Goal: Complete application form: Complete application form

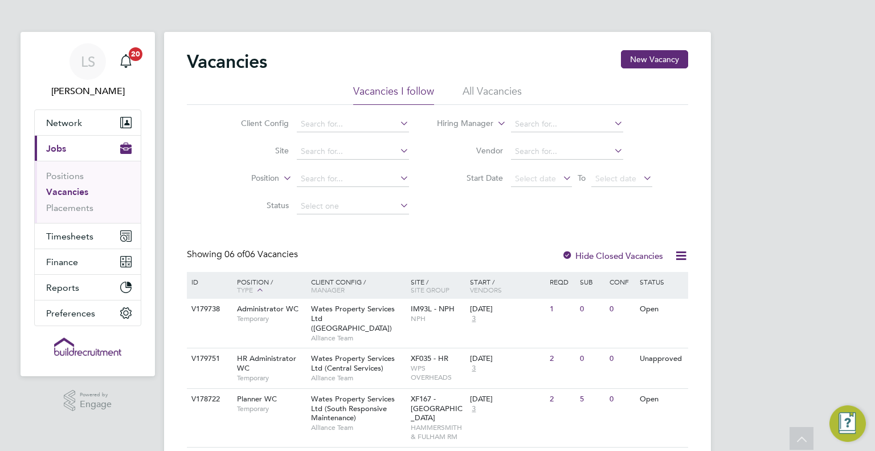
scroll to position [194, 0]
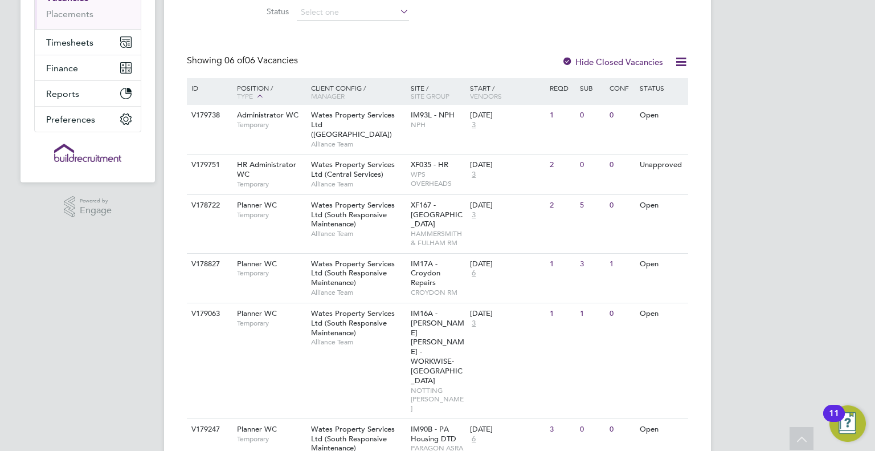
click at [339, 210] on span "Wates Property Services Ltd (South Responsive Maintenance)" at bounding box center [353, 214] width 84 height 29
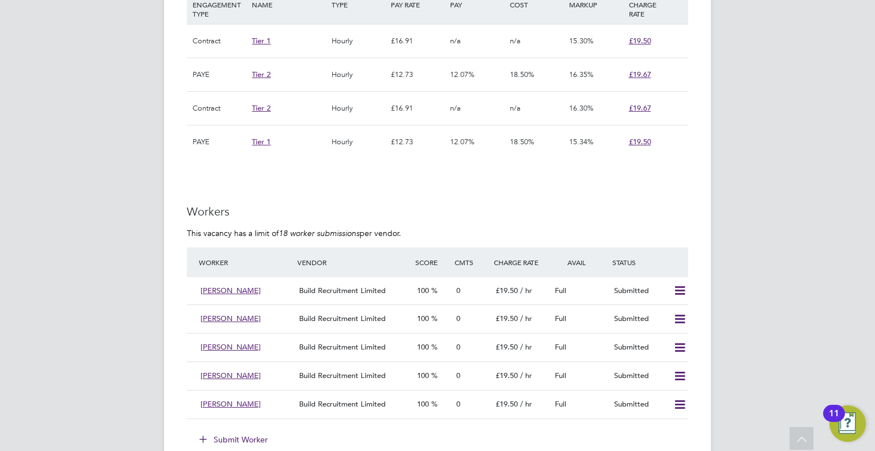
click at [232, 427] on li "Worker Vendor Score Cmts Charge Rate Avail Status Abdirahman Abdi Build Recruit…" at bounding box center [437, 338] width 501 height 183
click at [234, 428] on li "Worker Vendor Score Cmts Charge Rate Avail Status Abdirahman Abdi Build Recruit…" at bounding box center [437, 338] width 501 height 183
click at [248, 432] on button "Submit Worker" at bounding box center [233, 439] width 85 height 18
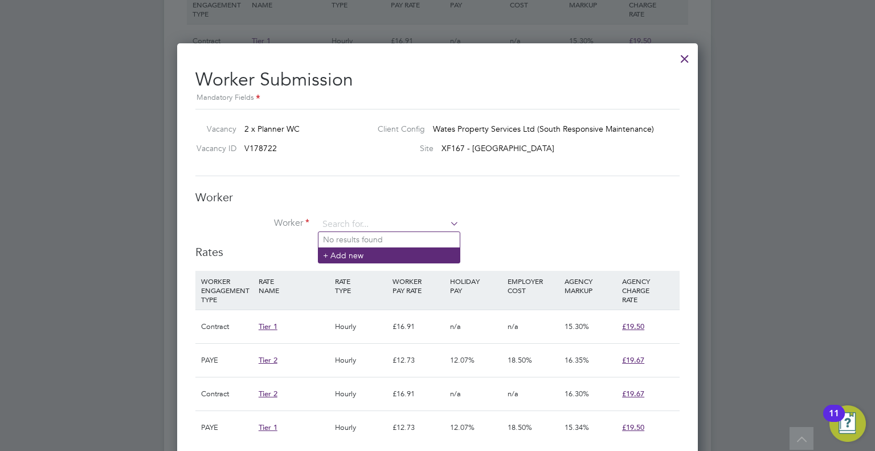
paste input "lindzn211@gmail.com"
type input "lindzn211@gmail.com"
click at [397, 259] on li "+ Add new" at bounding box center [389, 254] width 141 height 15
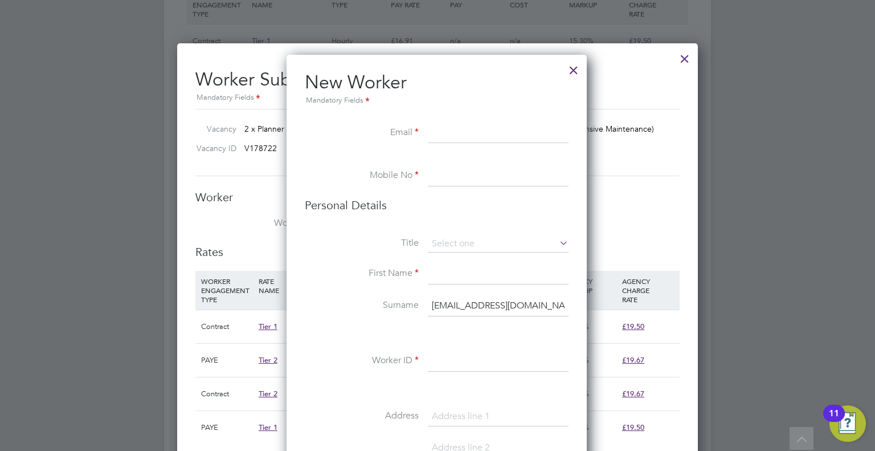
paste input "lindzn211@gmail.com"
type input "lindzn211@gmail.com"
click at [499, 170] on input at bounding box center [498, 176] width 141 height 21
paste input "+44 7495 938649"
type input "+44 7495 938649"
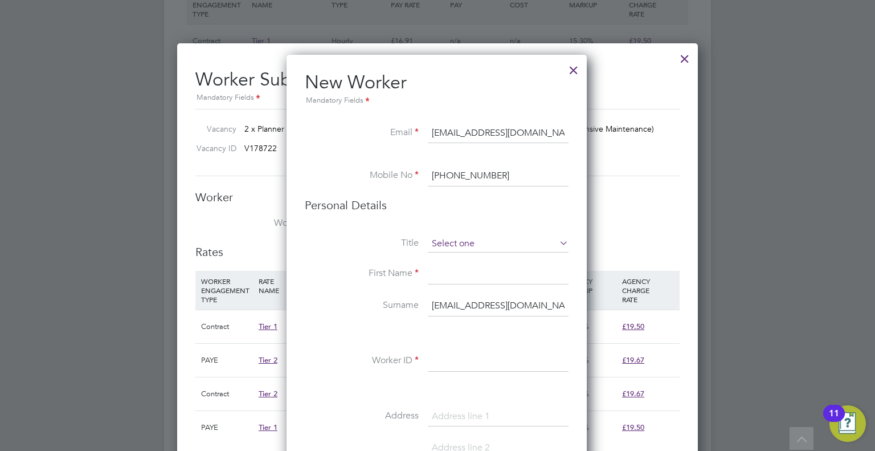
click at [471, 246] on input at bounding box center [498, 243] width 141 height 17
click at [472, 289] on li "Miss" at bounding box center [498, 288] width 141 height 15
type input "Miss"
click at [479, 275] on input at bounding box center [498, 274] width 141 height 21
type input "Lindsey"
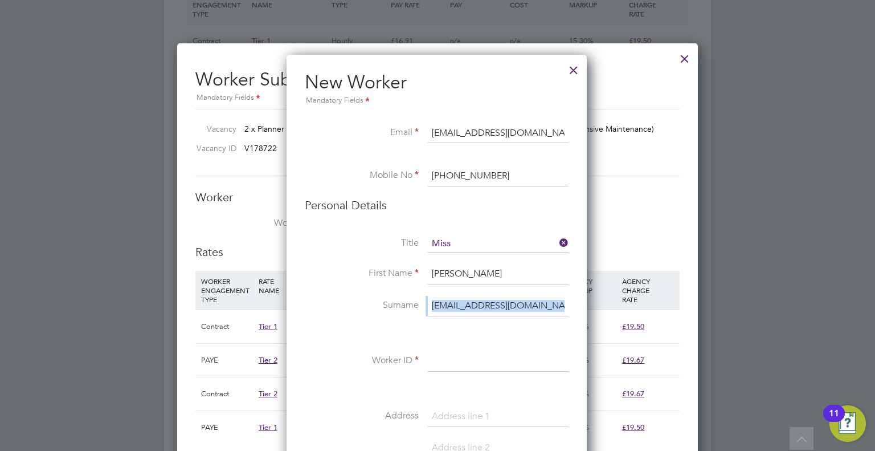
drag, startPoint x: 426, startPoint y: 308, endPoint x: 586, endPoint y: 334, distance: 162.2
click at [552, 311] on input "lindzn211@gmail.com" at bounding box center [498, 306] width 141 height 21
type input "l"
type input "Norville"
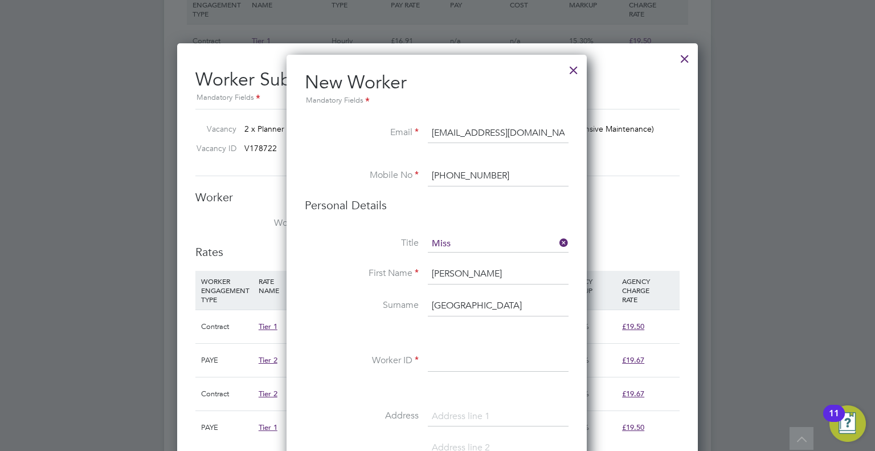
drag, startPoint x: 463, startPoint y: 331, endPoint x: 462, endPoint y: 345, distance: 13.7
click at [462, 345] on div "Title Miss First Name Lindsey Surname Norville Worker ID Address Post code Date…" at bounding box center [437, 442] width 264 height 414
click at [463, 348] on div "Title Miss First Name Lindsey Surname Norville Worker ID Address Post code Date…" at bounding box center [437, 442] width 264 height 414
click at [465, 353] on input at bounding box center [498, 361] width 141 height 21
paste input "304115"
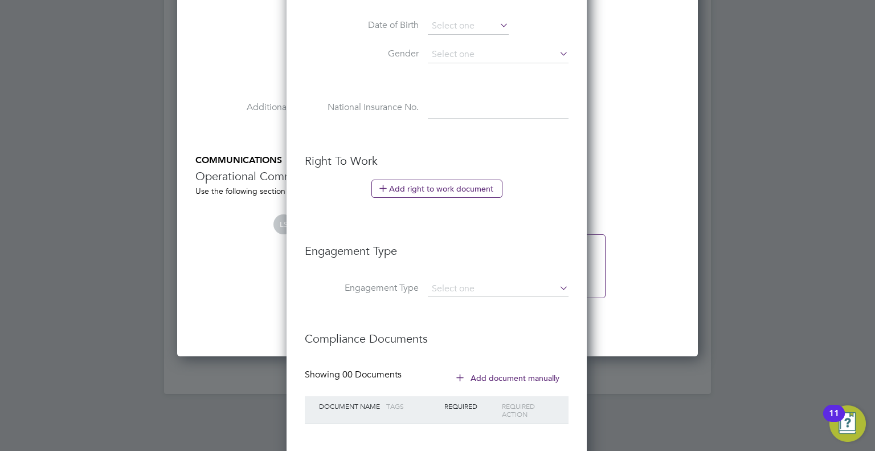
scroll to position [1349, 0]
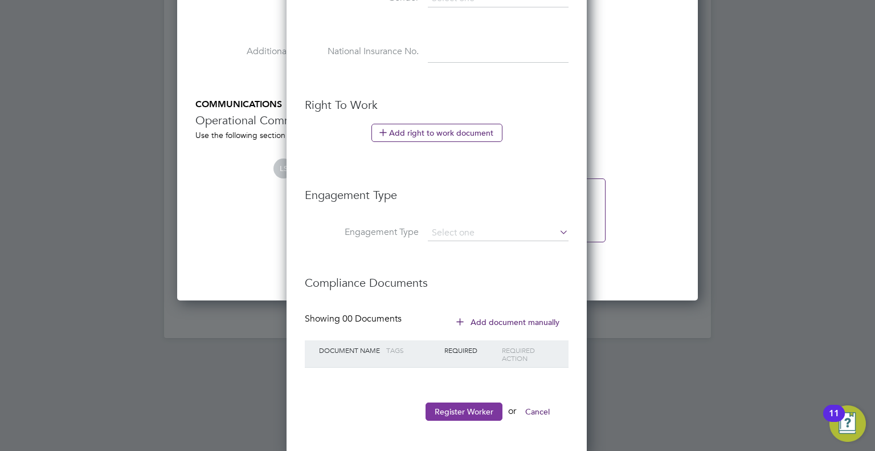
type input "304115"
click at [471, 410] on button "Register Worker" at bounding box center [464, 411] width 77 height 18
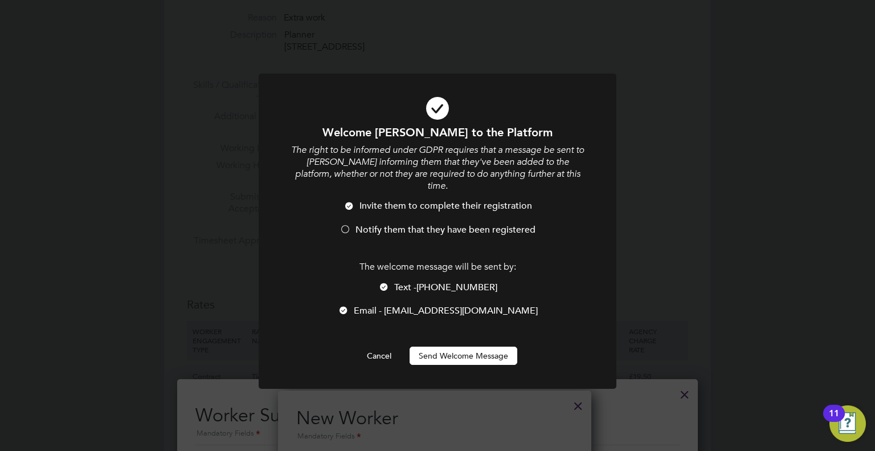
scroll to position [960, 301]
click at [460, 224] on span "Notify them that they have been registered" at bounding box center [446, 229] width 180 height 11
click at [470, 352] on button "Send Welcome Message" at bounding box center [464, 355] width 108 height 18
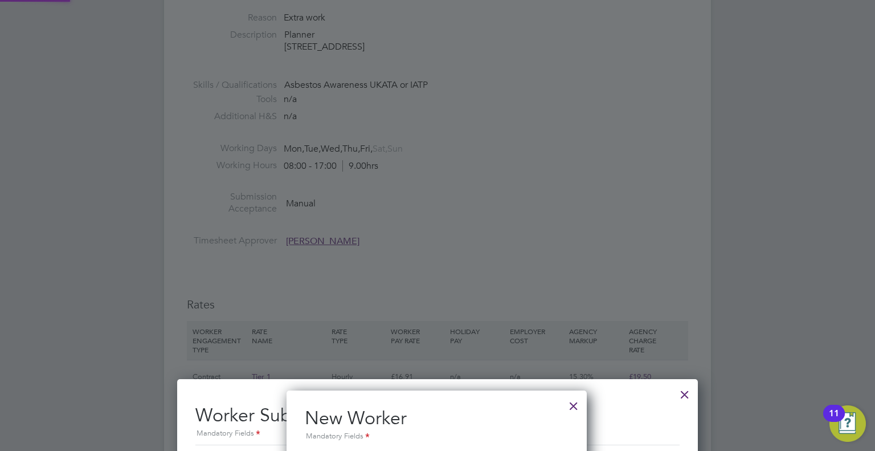
type input "Lindsey Norville (304115)"
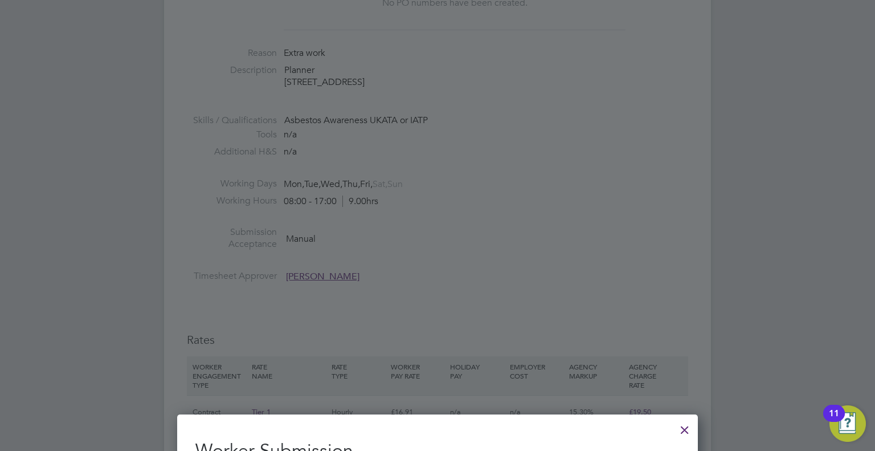
scroll to position [679, 0]
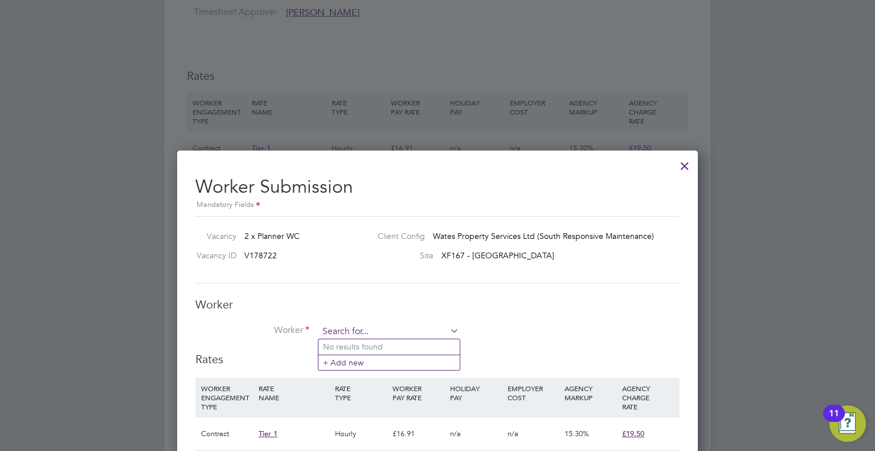
click at [404, 326] on input at bounding box center [389, 331] width 141 height 17
type input ";"
click at [398, 387] on li "Lind sey Norville (304115)" at bounding box center [413, 392] width 189 height 15
type input "Lindsey Norville (304115)"
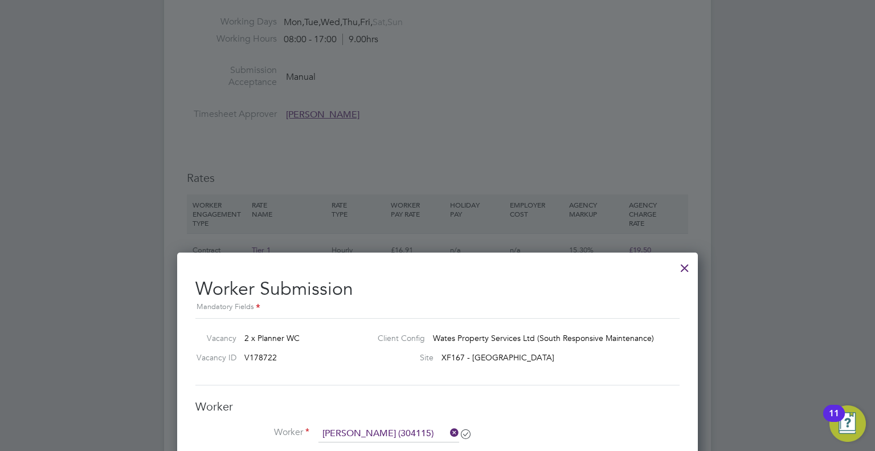
scroll to position [486, 0]
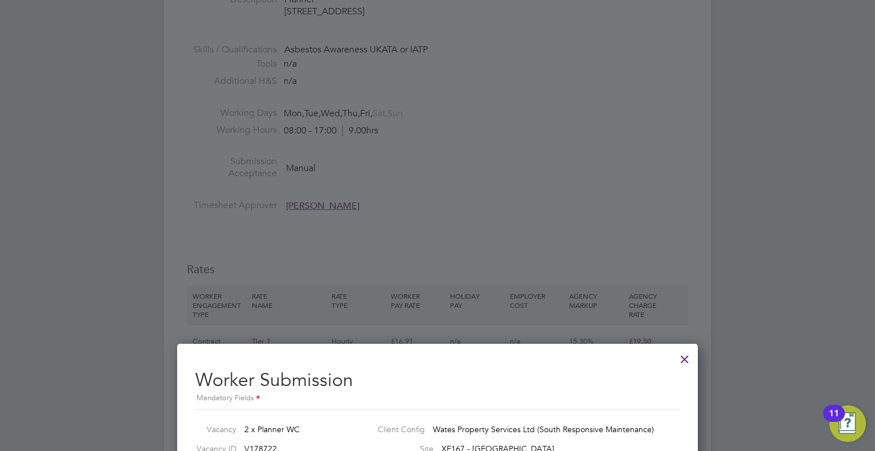
click at [678, 351] on div at bounding box center [685, 356] width 21 height 21
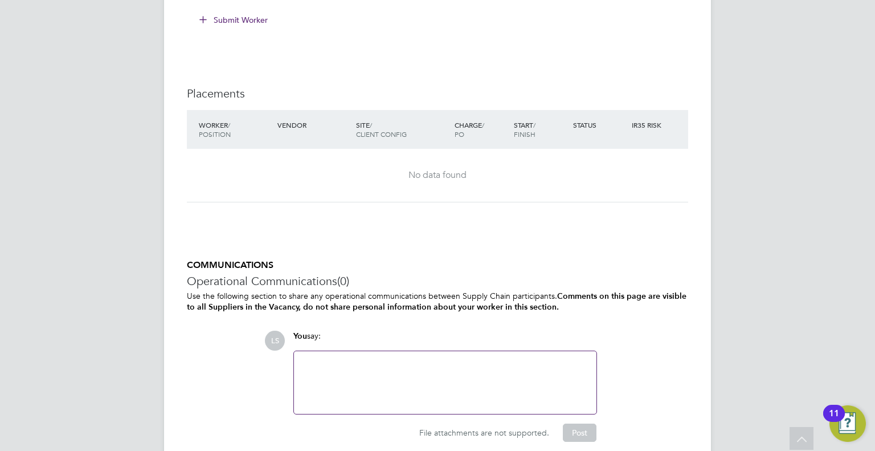
scroll to position [1214, 0]
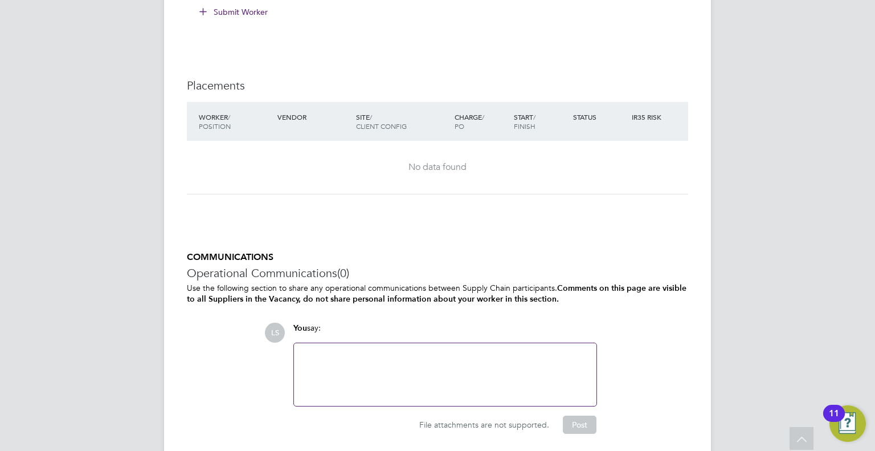
click at [242, 3] on button "Submit Worker" at bounding box center [233, 12] width 85 height 18
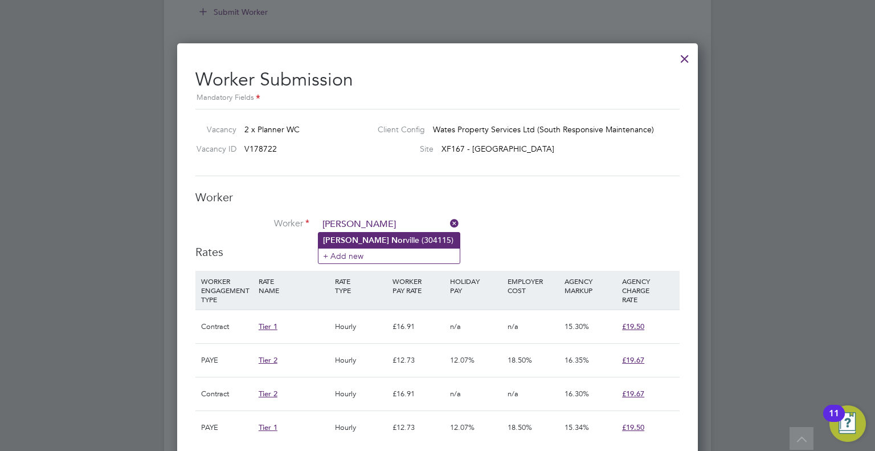
click at [420, 239] on li "Lindsey Nor ville (304115)" at bounding box center [389, 239] width 141 height 15
type input "Lindsey Norville (304115)"
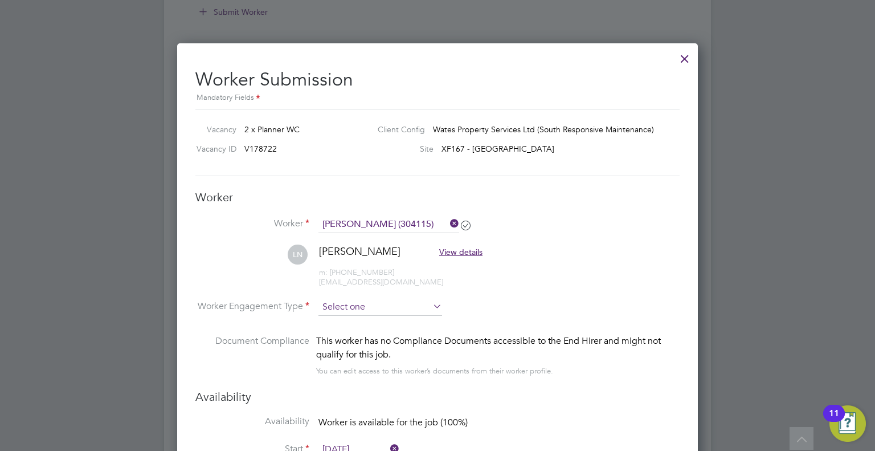
click at [364, 309] on input at bounding box center [381, 307] width 124 height 17
click at [370, 319] on li "Contract" at bounding box center [381, 322] width 124 height 15
type input "Contract"
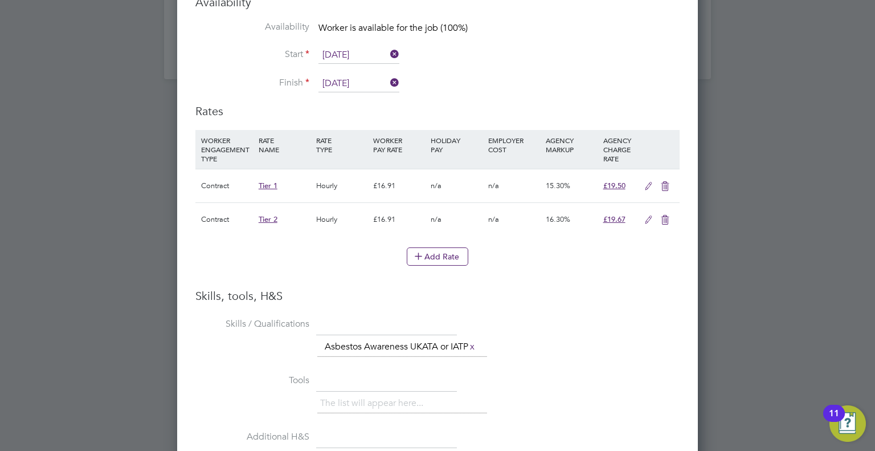
click at [662, 225] on icon at bounding box center [665, 219] width 14 height 9
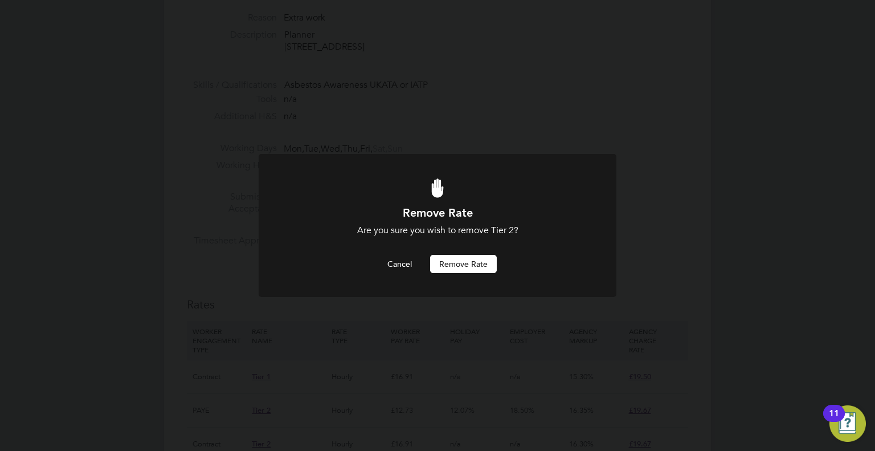
click at [488, 262] on button "Remove rate" at bounding box center [463, 264] width 67 height 18
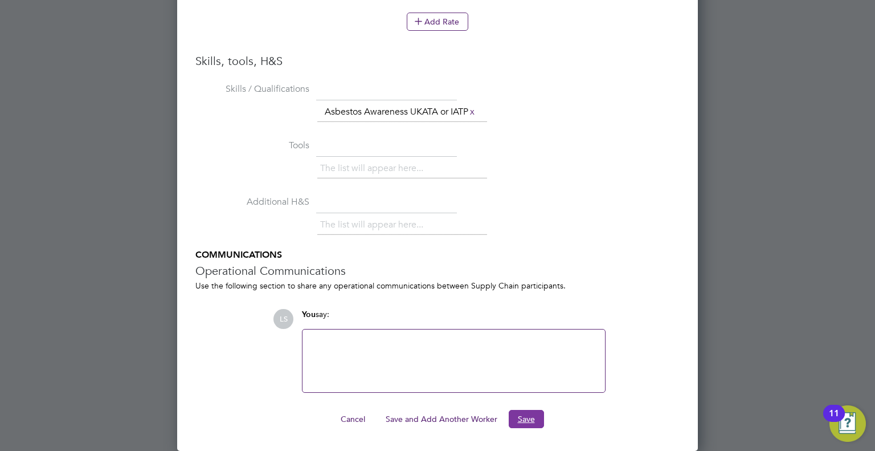
click at [515, 417] on button "Save" at bounding box center [526, 419] width 35 height 18
